Goal: Transaction & Acquisition: Purchase product/service

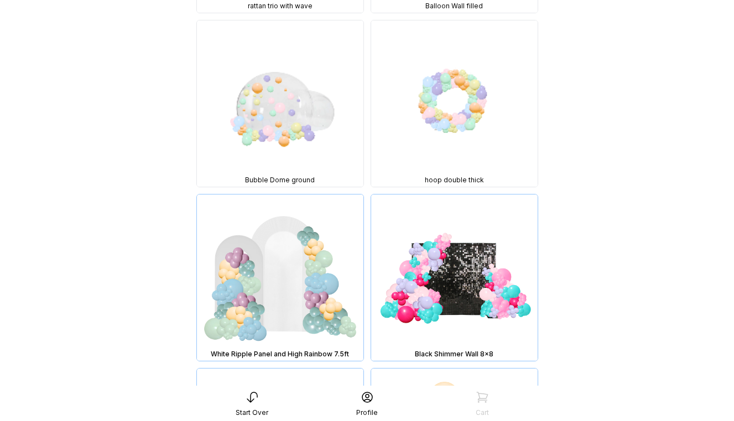
scroll to position [3418, 0]
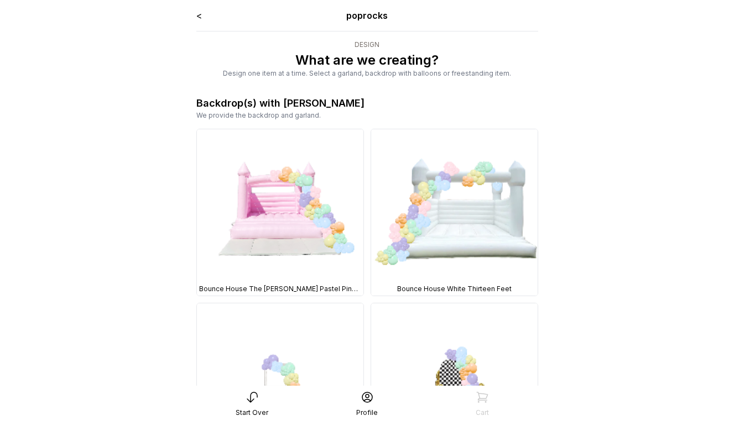
scroll to position [3418, 0]
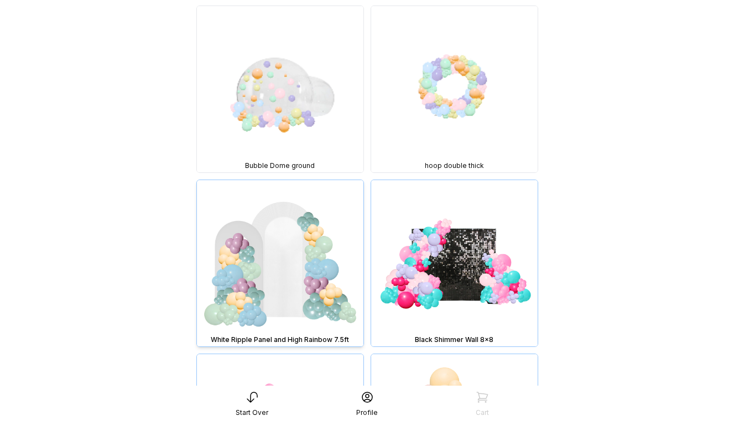
click at [321, 244] on img at bounding box center [280, 263] width 166 height 166
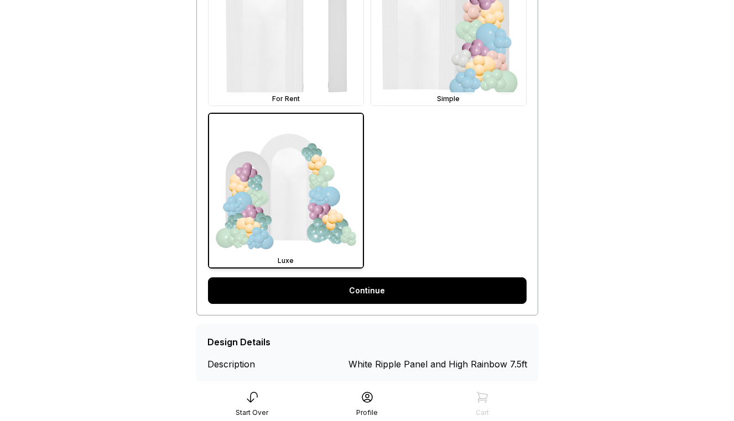
scroll to position [396, 0]
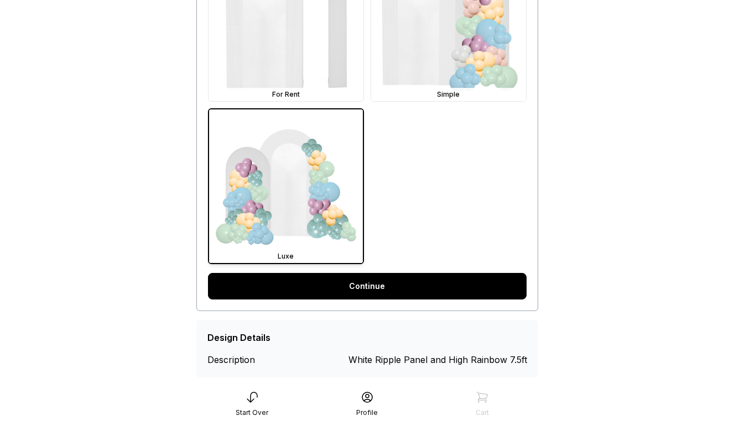
click at [344, 291] on link "Continue" at bounding box center [367, 286] width 318 height 27
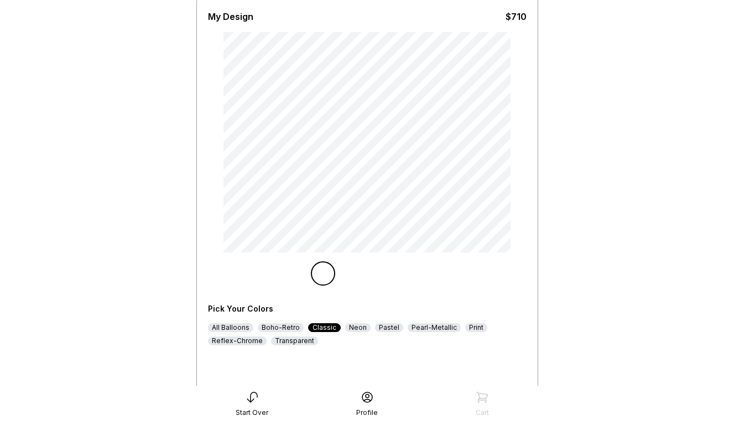
scroll to position [81, 0]
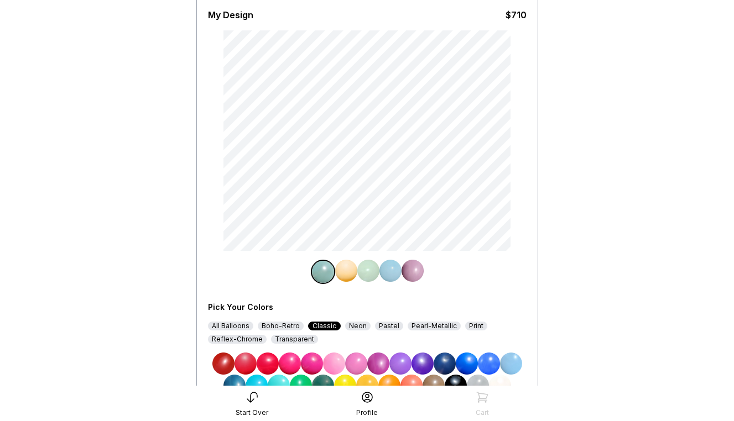
click at [238, 326] on div "All Balloons" at bounding box center [230, 326] width 45 height 9
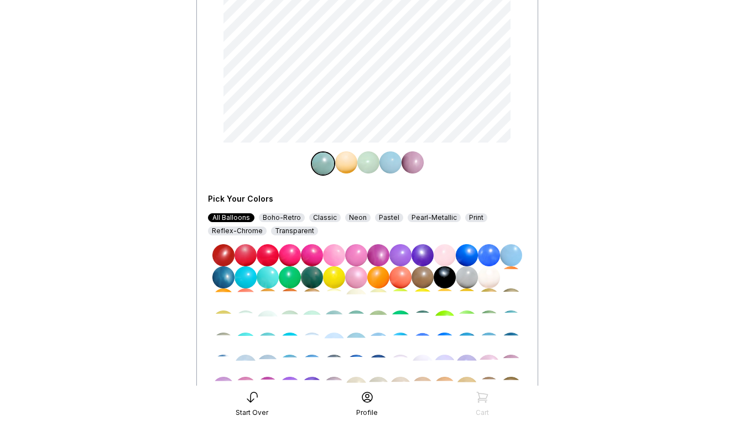
scroll to position [212, 0]
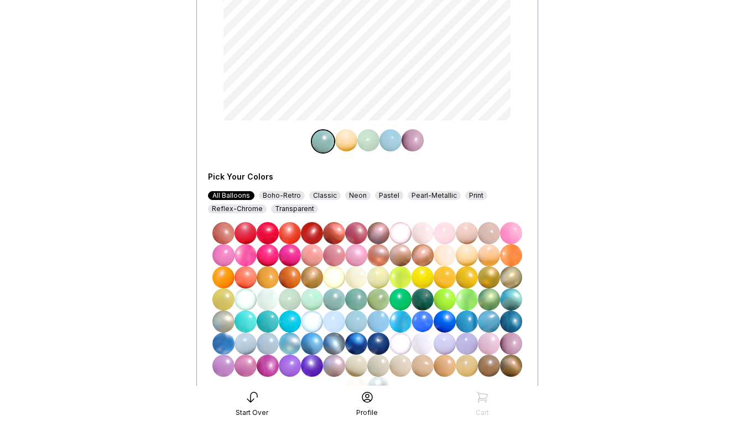
click at [450, 300] on img at bounding box center [444, 300] width 22 height 22
